Goal: Task Accomplishment & Management: Manage account settings

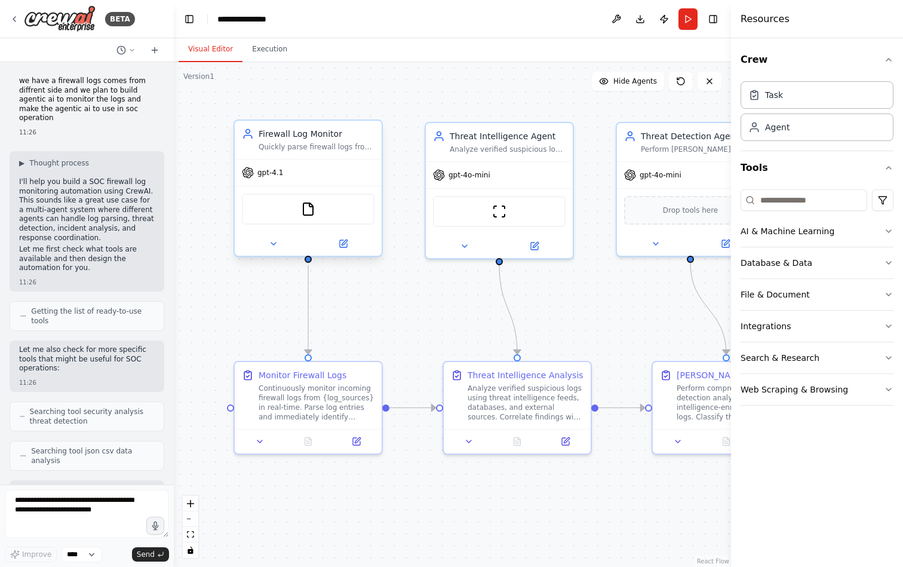
scroll to position [8445, 0]
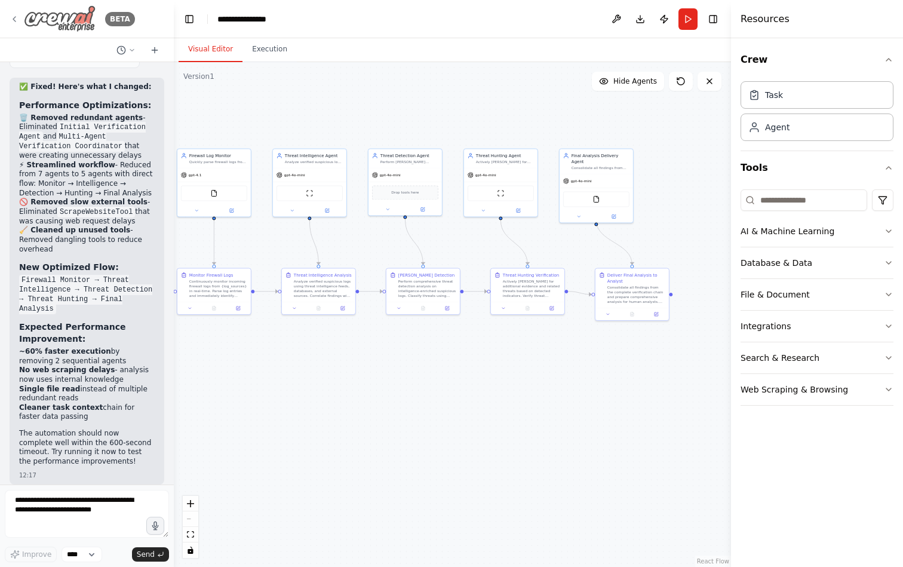
click at [52, 13] on img at bounding box center [60, 18] width 72 height 27
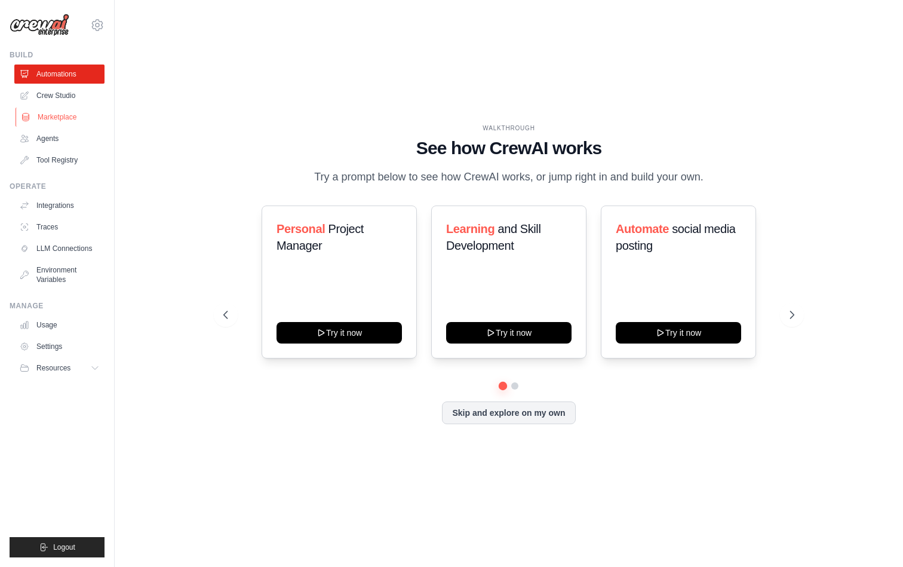
click at [72, 116] on link "Marketplace" at bounding box center [61, 117] width 90 height 19
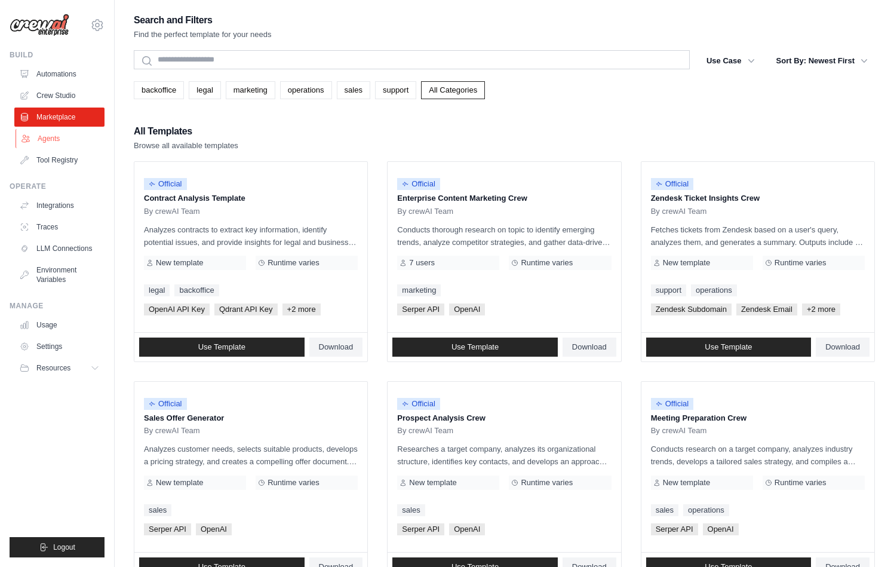
click at [69, 137] on link "Agents" at bounding box center [61, 138] width 90 height 19
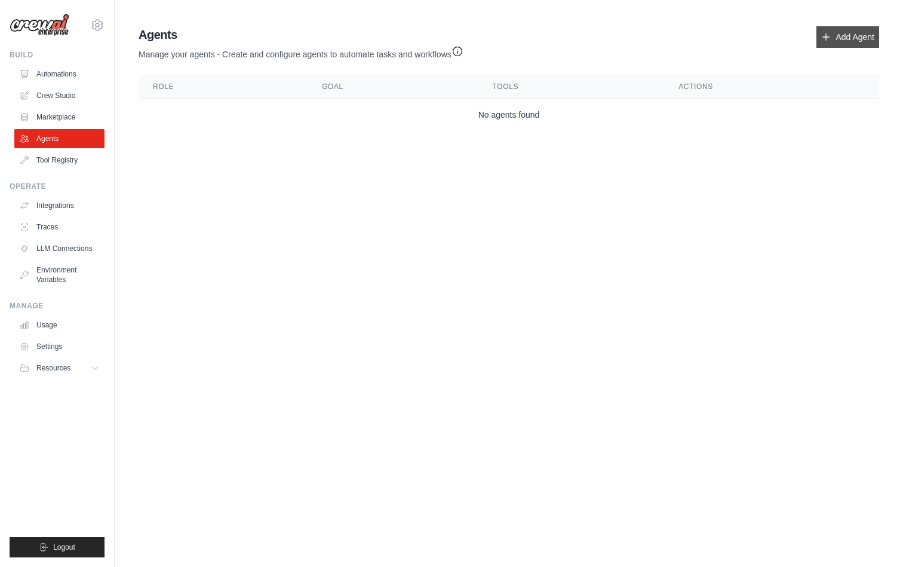
click at [846, 35] on link "Add Agent" at bounding box center [847, 37] width 63 height 22
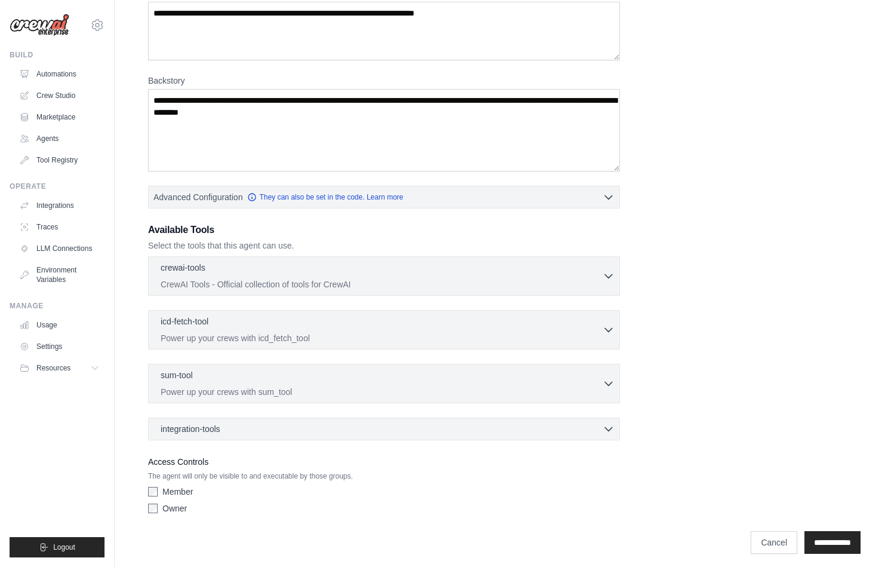
scroll to position [128, 0]
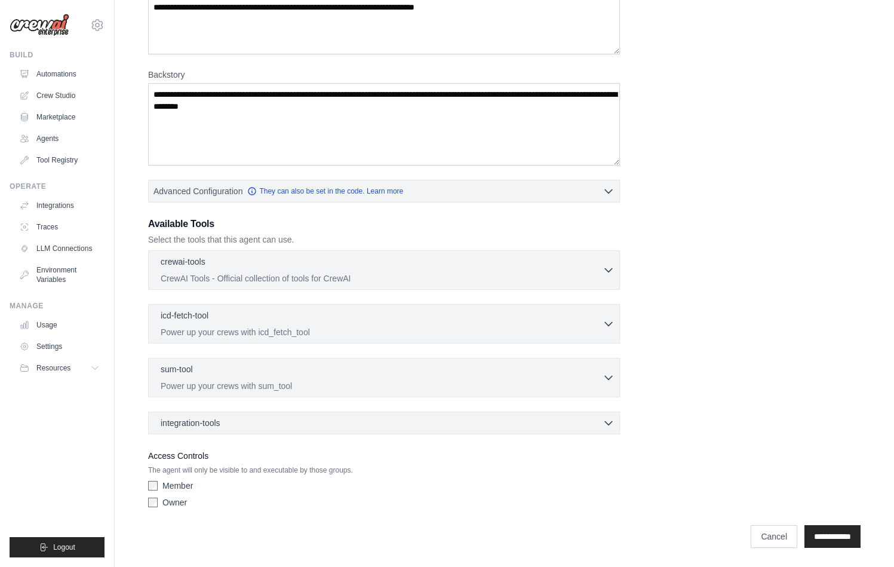
click at [158, 503] on div "Owner" at bounding box center [384, 502] width 472 height 12
click at [834, 541] on input "**********" at bounding box center [832, 536] width 56 height 23
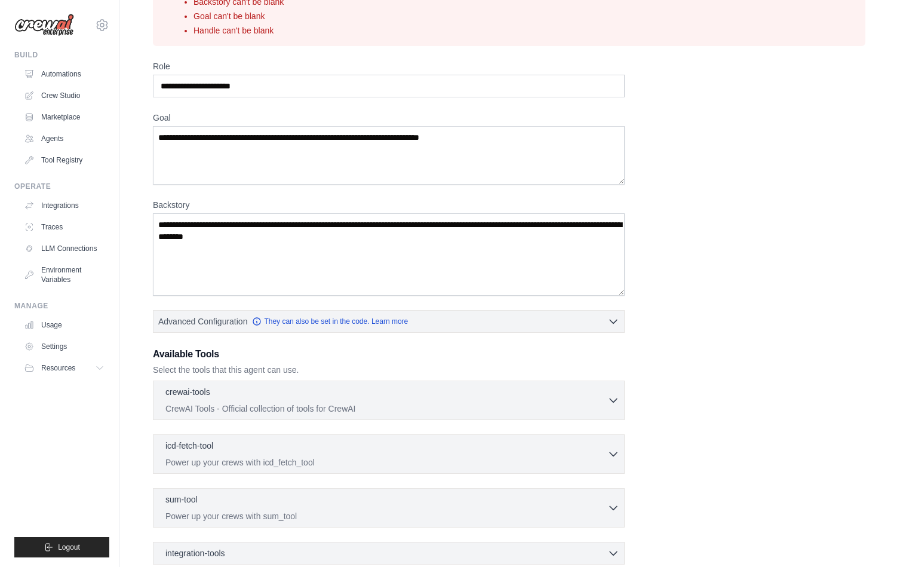
scroll to position [0, 0]
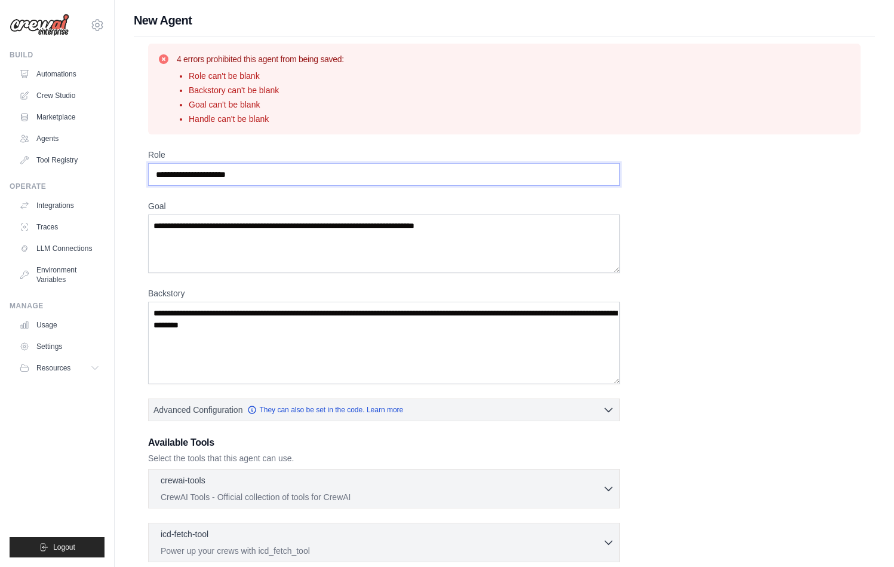
click at [272, 174] on input "Role" at bounding box center [384, 174] width 472 height 23
click at [285, 246] on textarea "Goal" at bounding box center [384, 243] width 472 height 59
click at [277, 321] on textarea "Backstory" at bounding box center [384, 343] width 472 height 82
click at [50, 240] on link "LLM Connections" at bounding box center [61, 248] width 90 height 19
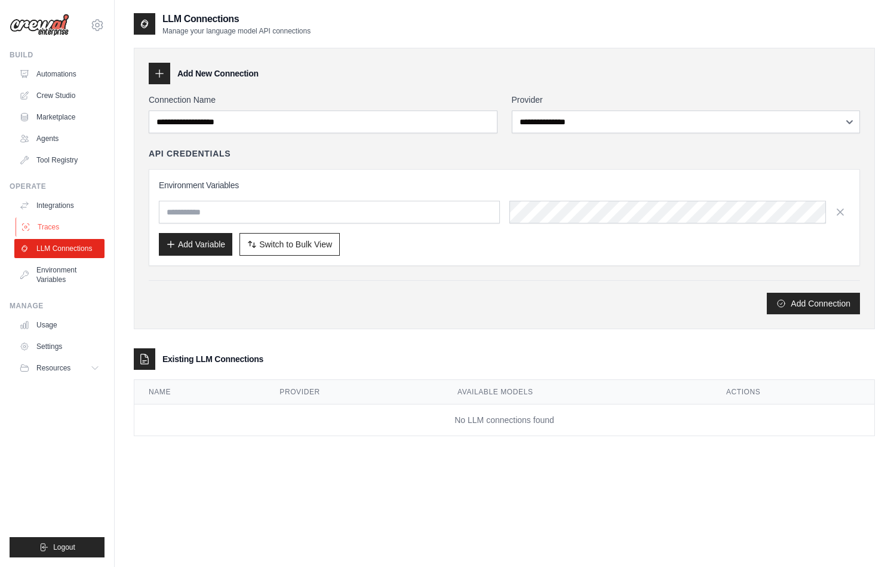
click at [53, 228] on link "Traces" at bounding box center [61, 226] width 90 height 19
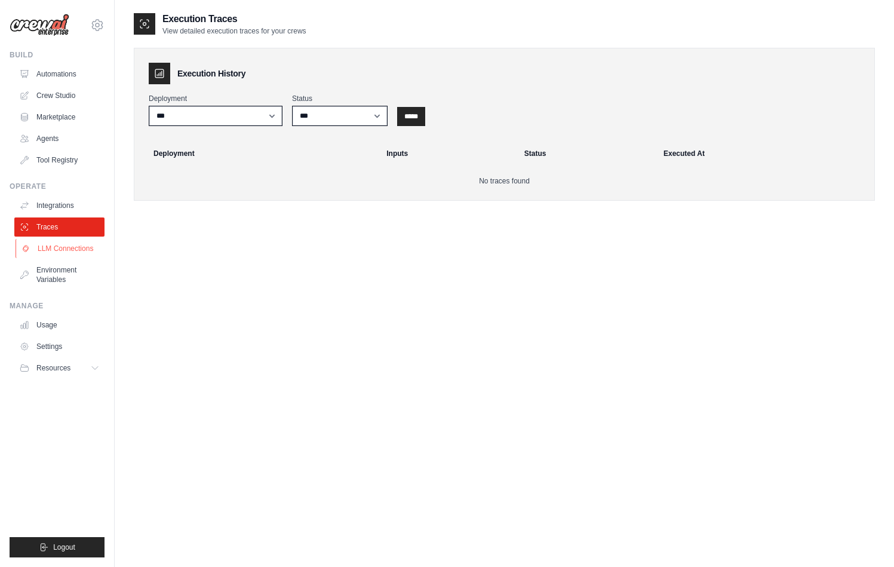
click at [57, 244] on link "LLM Connections" at bounding box center [61, 248] width 90 height 19
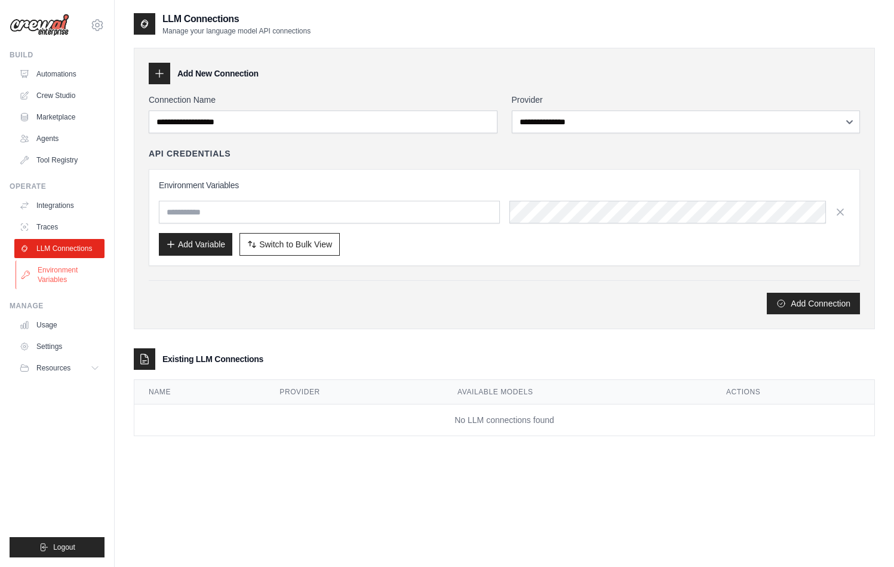
click at [65, 262] on link "Environment Variables" at bounding box center [61, 274] width 90 height 29
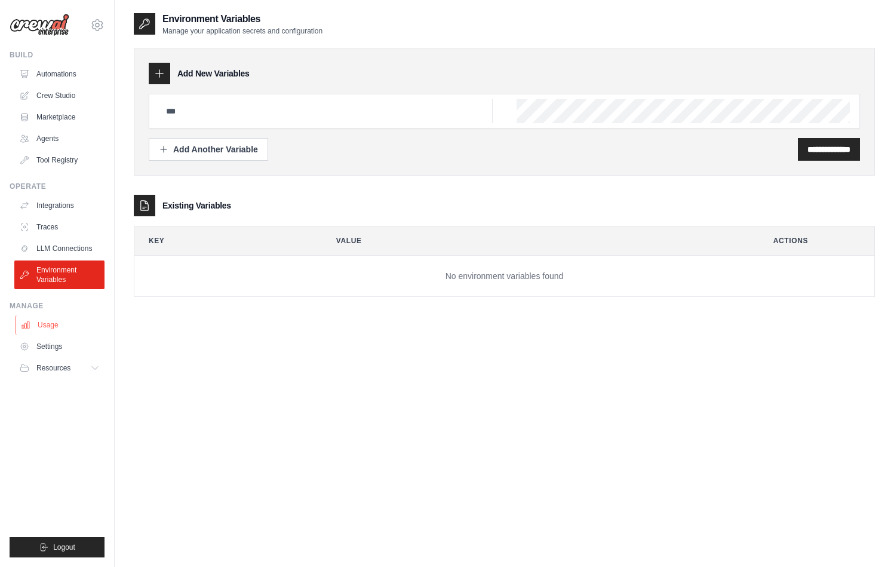
click at [59, 316] on link "Usage" at bounding box center [61, 324] width 90 height 19
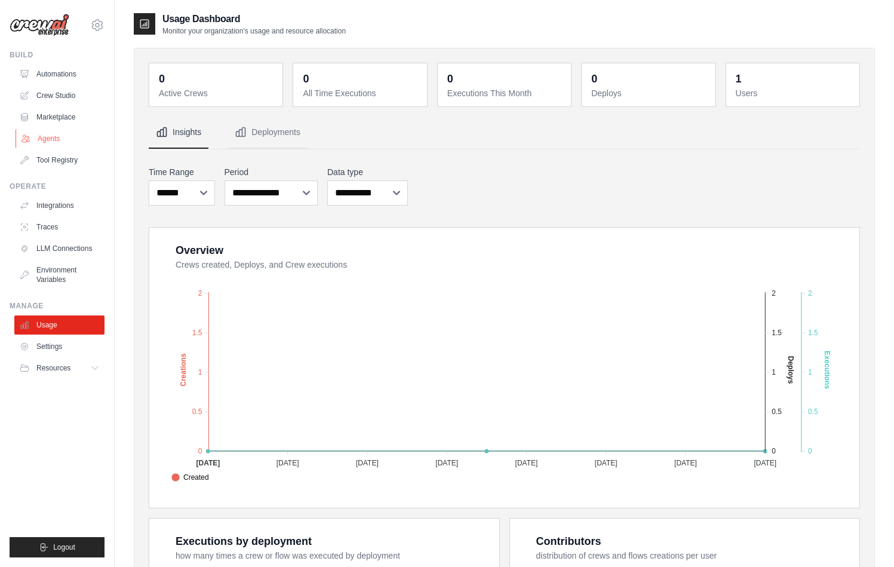
click at [60, 132] on link "Agents" at bounding box center [61, 138] width 90 height 19
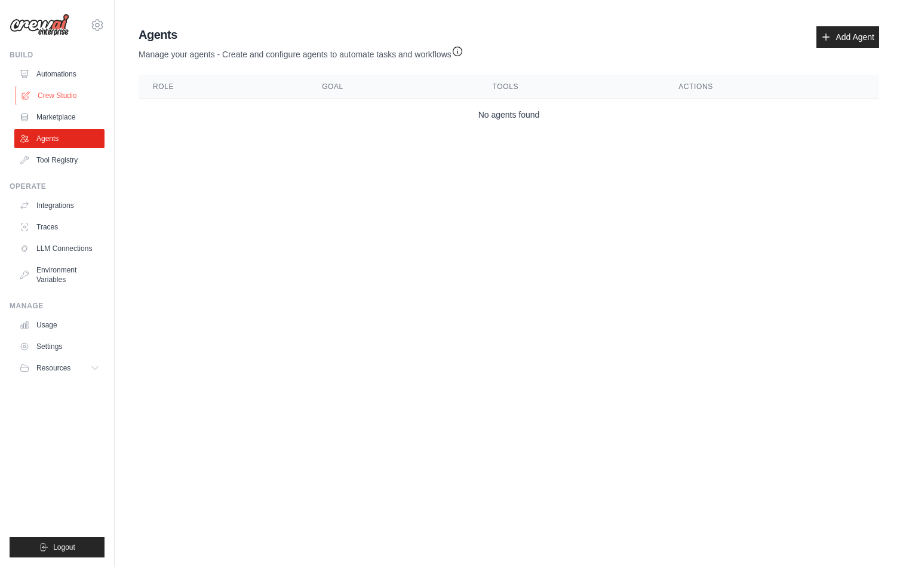
click at [60, 97] on link "Crew Studio" at bounding box center [61, 95] width 90 height 19
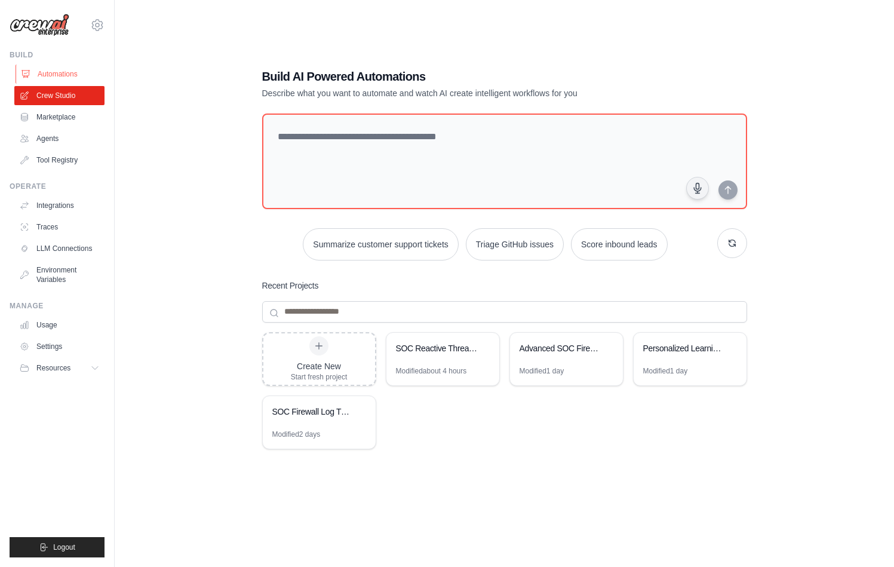
click at [56, 68] on link "Automations" at bounding box center [61, 74] width 90 height 19
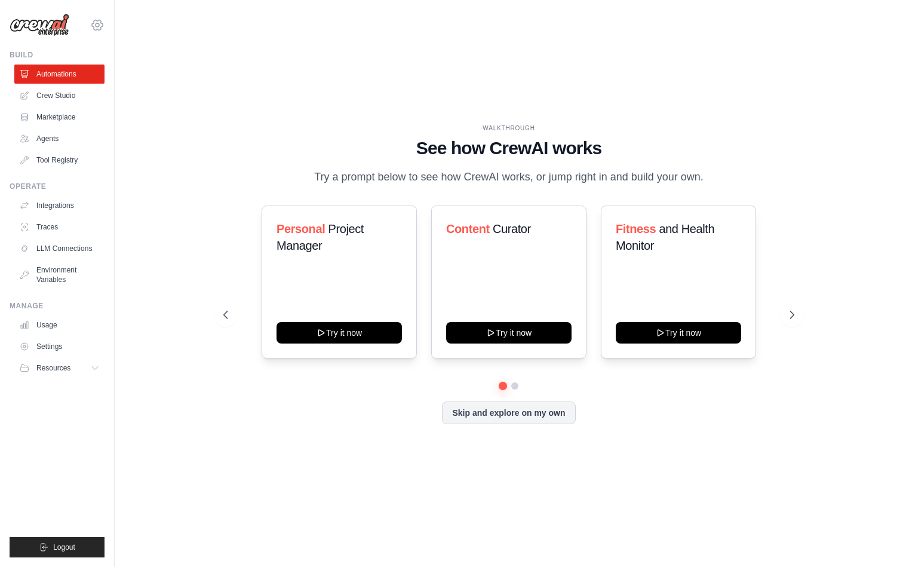
click at [94, 29] on icon at bounding box center [97, 25] width 14 height 14
click at [159, 206] on div "WALKTHROUGH See how [PERSON_NAME] works Try a prompt below to see how [PERSON_N…" at bounding box center [509, 283] width 750 height 543
